Goal: Task Accomplishment & Management: Use online tool/utility

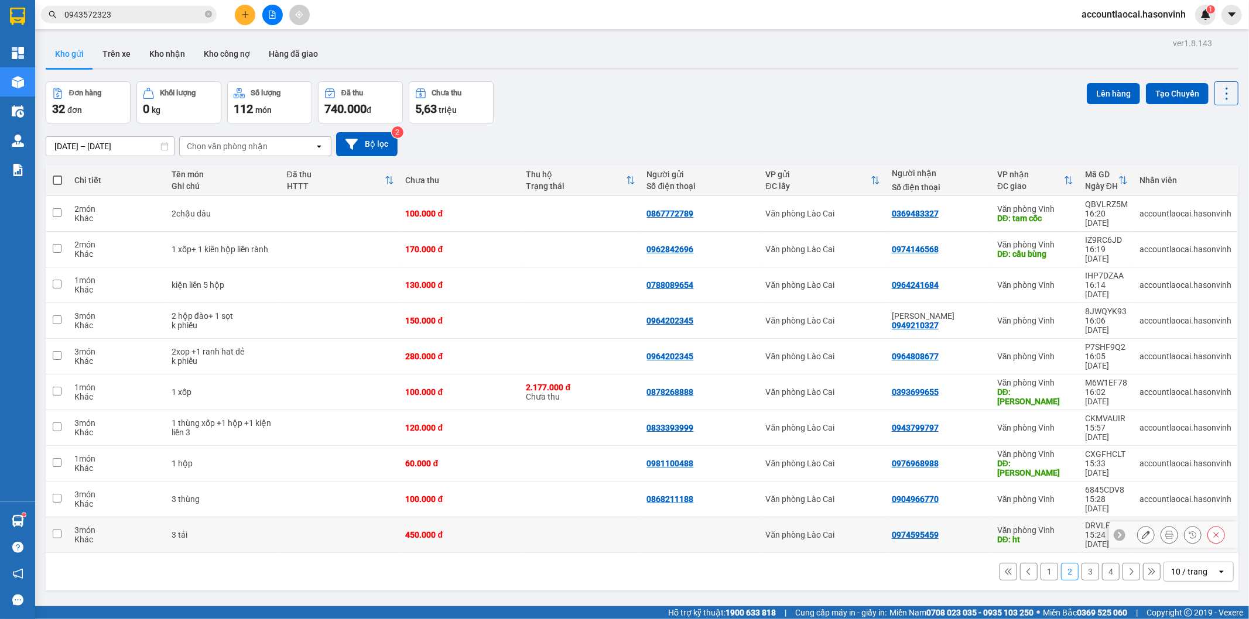
scroll to position [54, 0]
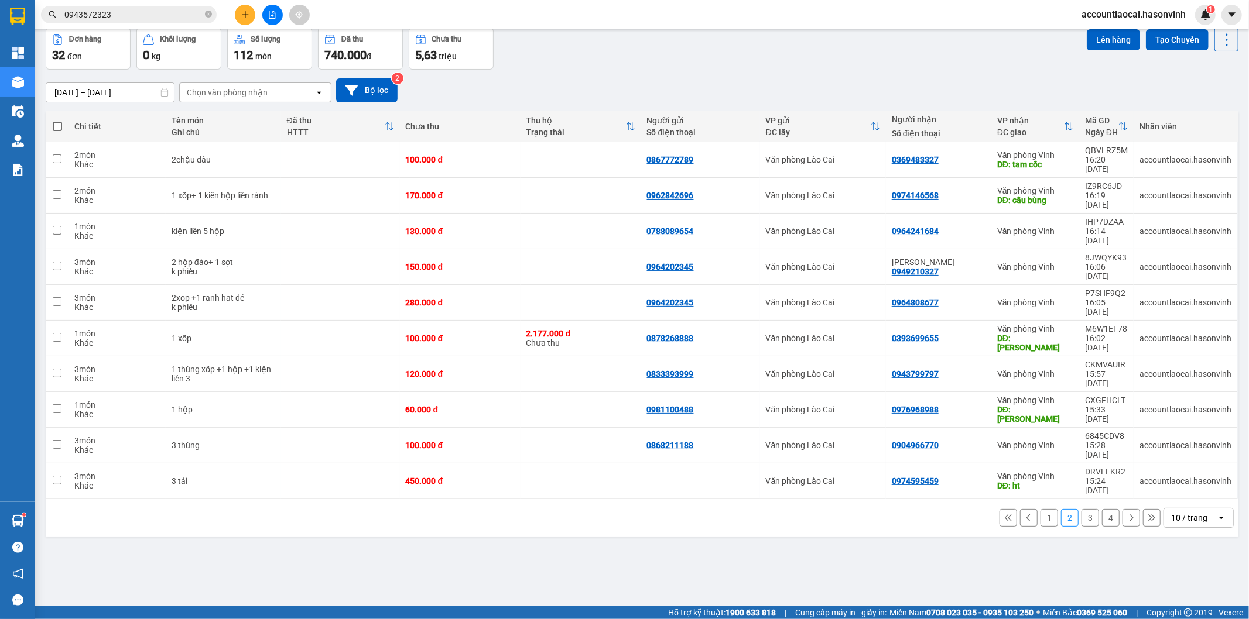
click at [1040, 509] on button "1" at bounding box center [1049, 518] width 18 height 18
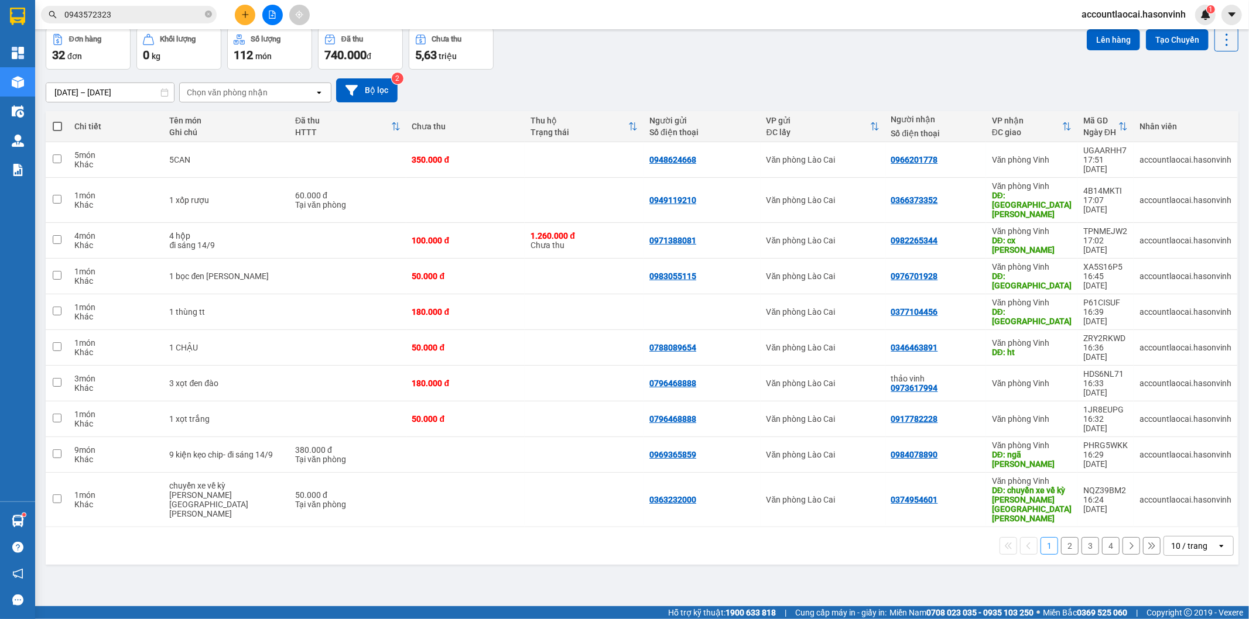
click at [1061, 537] on button "2" at bounding box center [1070, 546] width 18 height 18
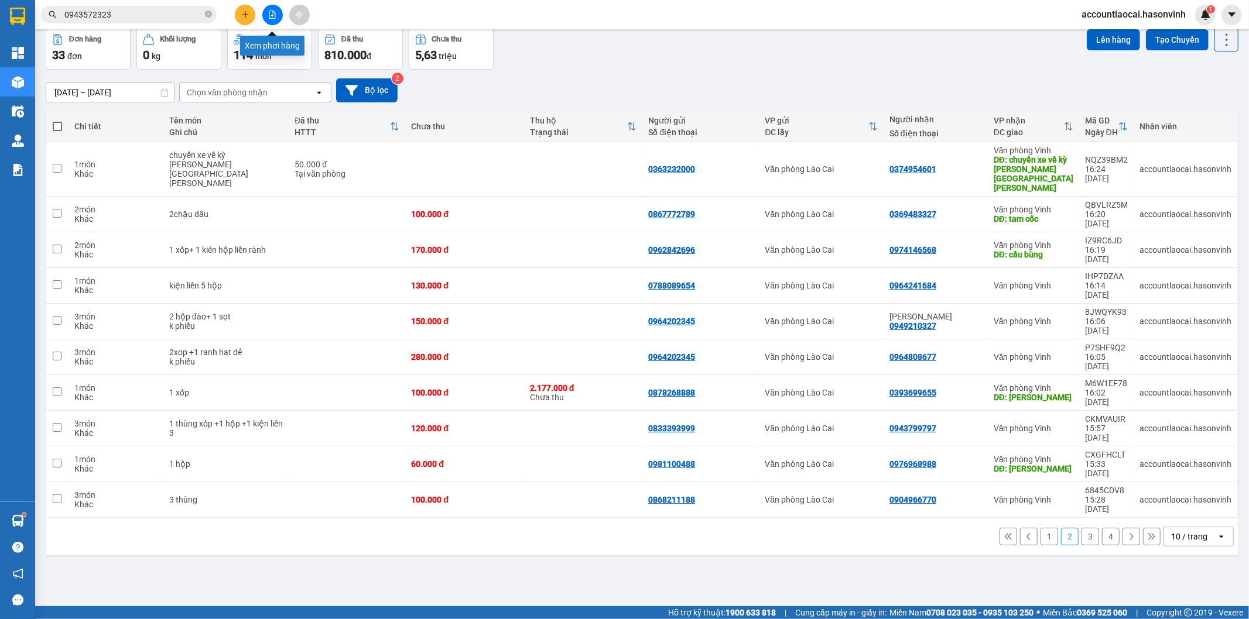
click at [273, 19] on button at bounding box center [272, 15] width 20 height 20
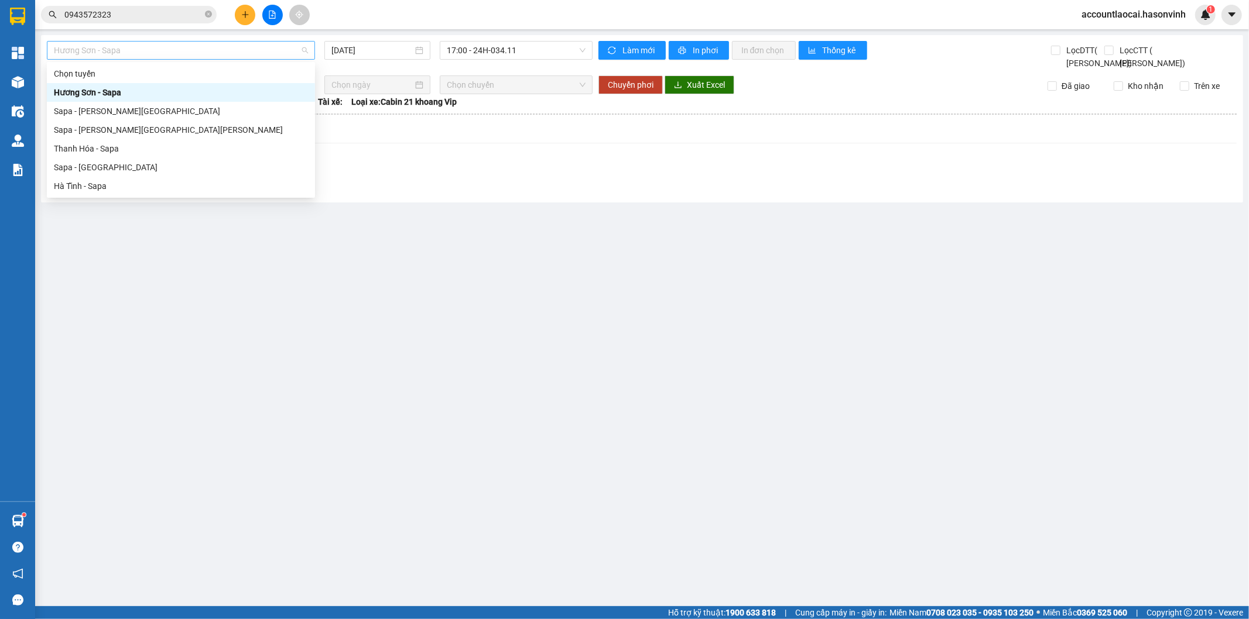
click at [162, 55] on span "Hương Sơn - Sapa" at bounding box center [181, 51] width 254 height 18
click at [83, 176] on div "Sapa - [GEOGRAPHIC_DATA]" at bounding box center [181, 167] width 268 height 19
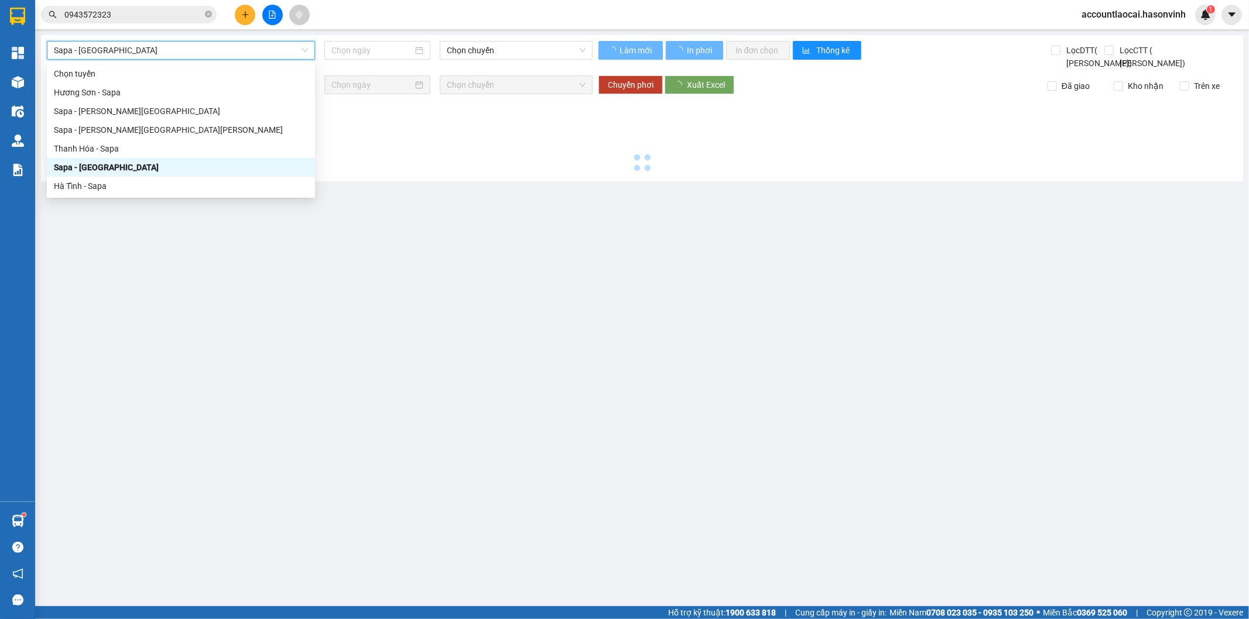
type input "[DATE]"
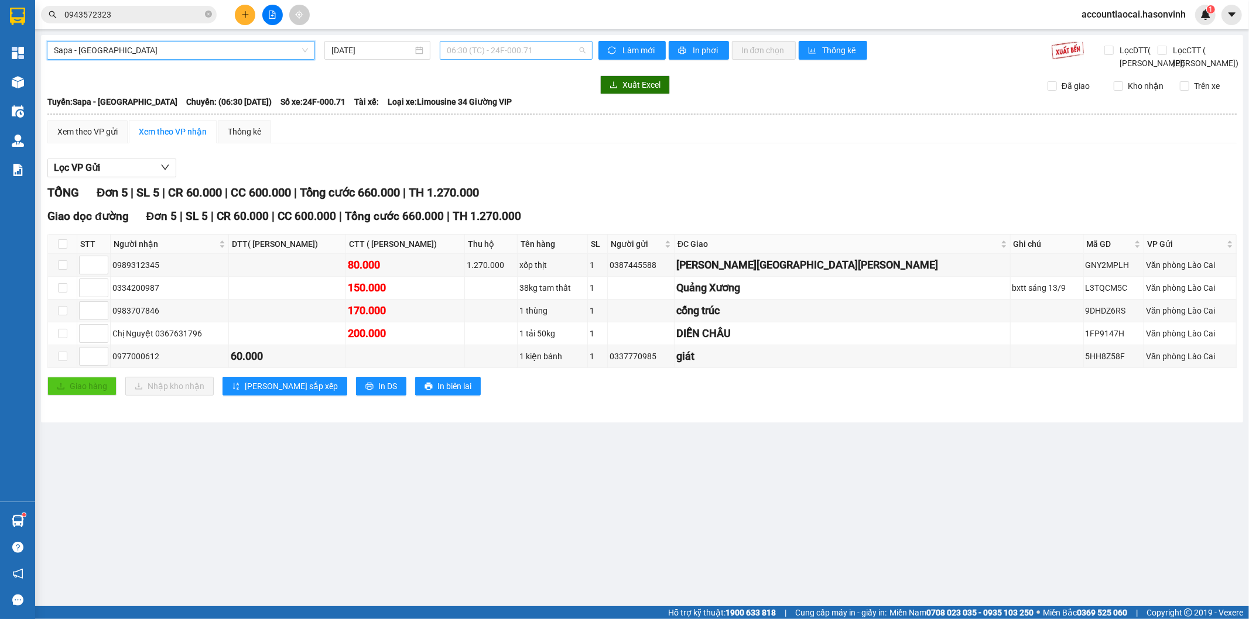
click at [494, 51] on span "06:30 (TC) - 24F-000.71" at bounding box center [516, 51] width 138 height 18
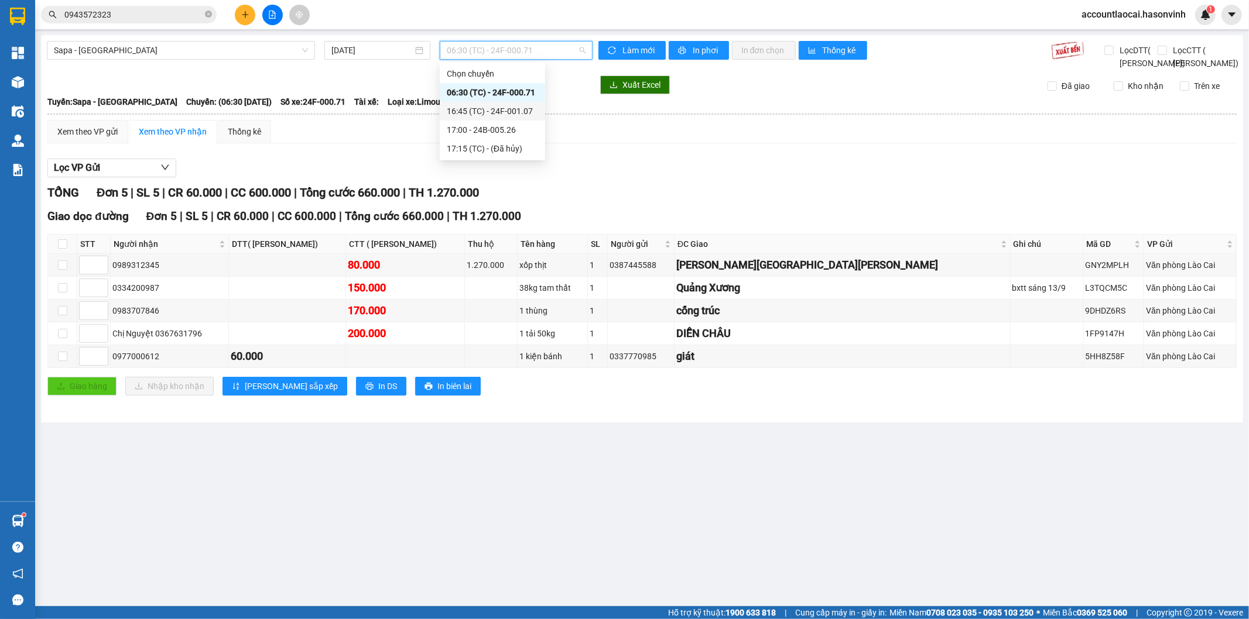
click at [492, 107] on div "16:45 (TC) - 24F-001.07" at bounding box center [492, 111] width 91 height 13
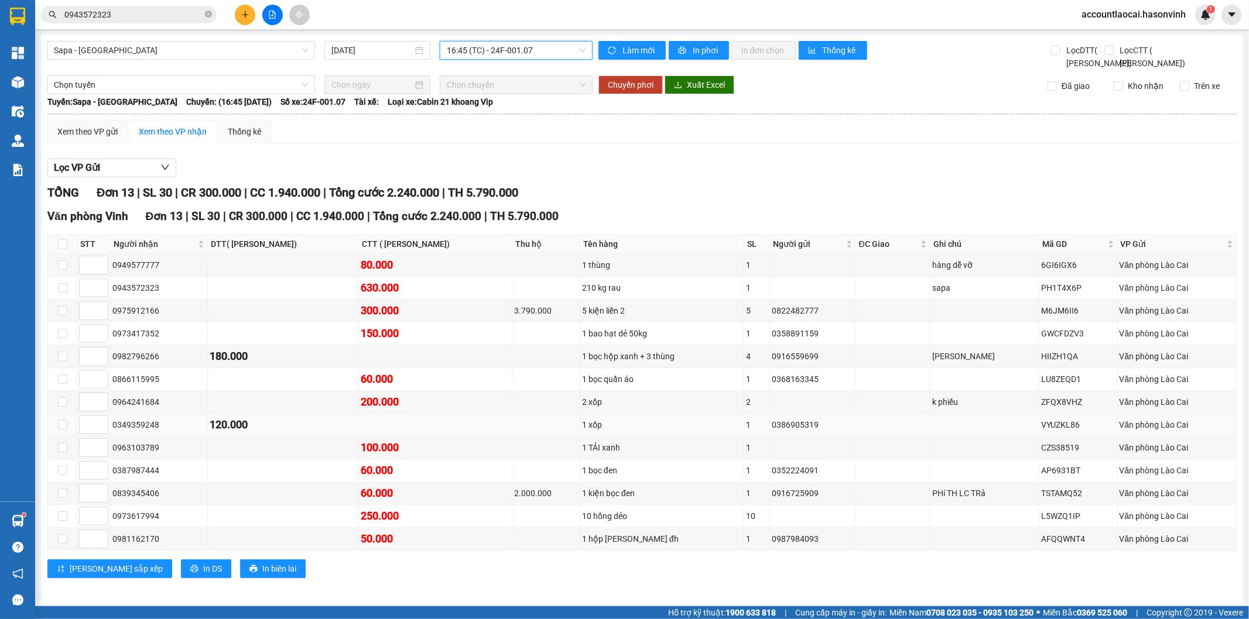
scroll to position [20, 0]
